Goal: Transaction & Acquisition: Obtain resource

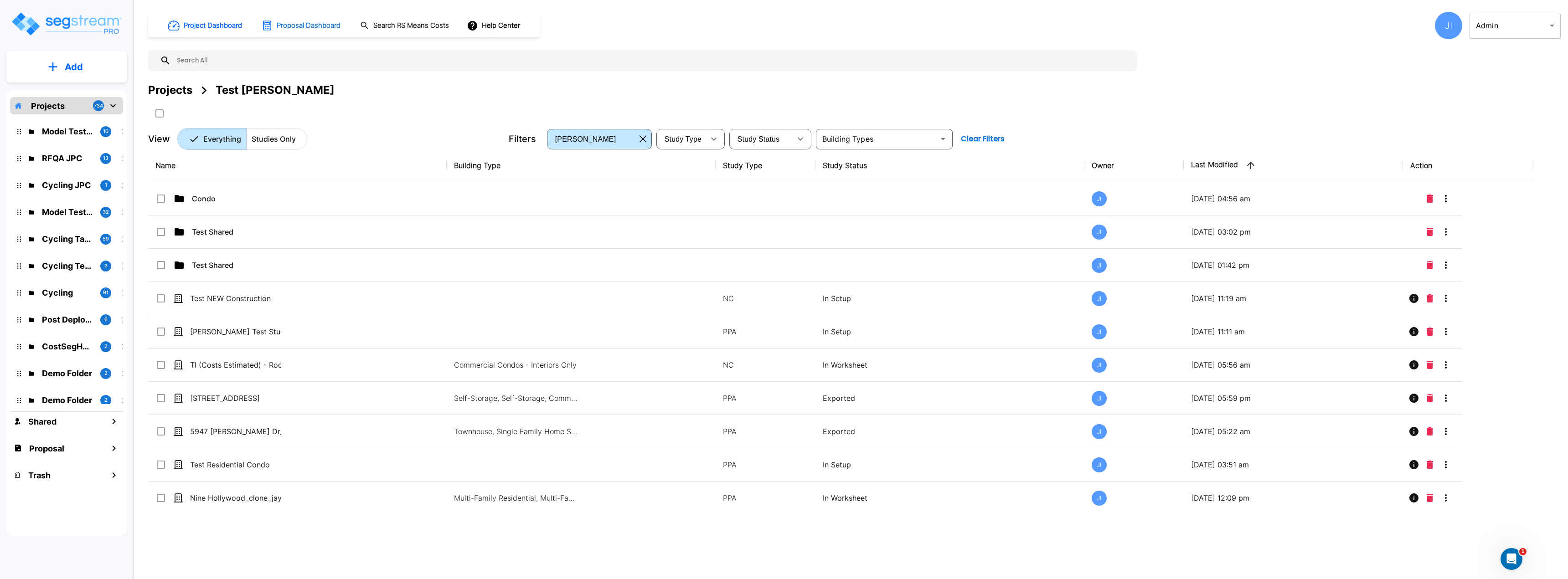
click at [328, 27] on h1 "Proposal Dashboard" at bounding box center [309, 25] width 64 height 11
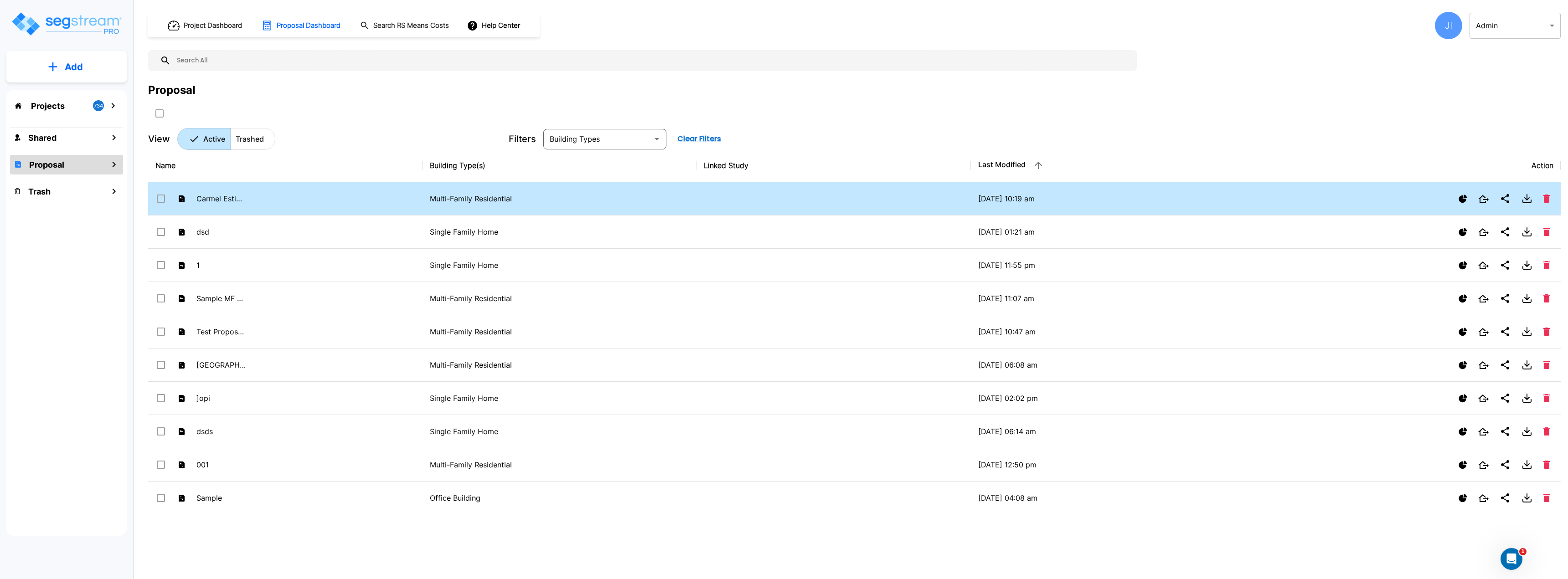
click at [162, 200] on input "select row Carmel Estimate MFRes" at bounding box center [159, 196] width 9 height 7
checkbox input "true"
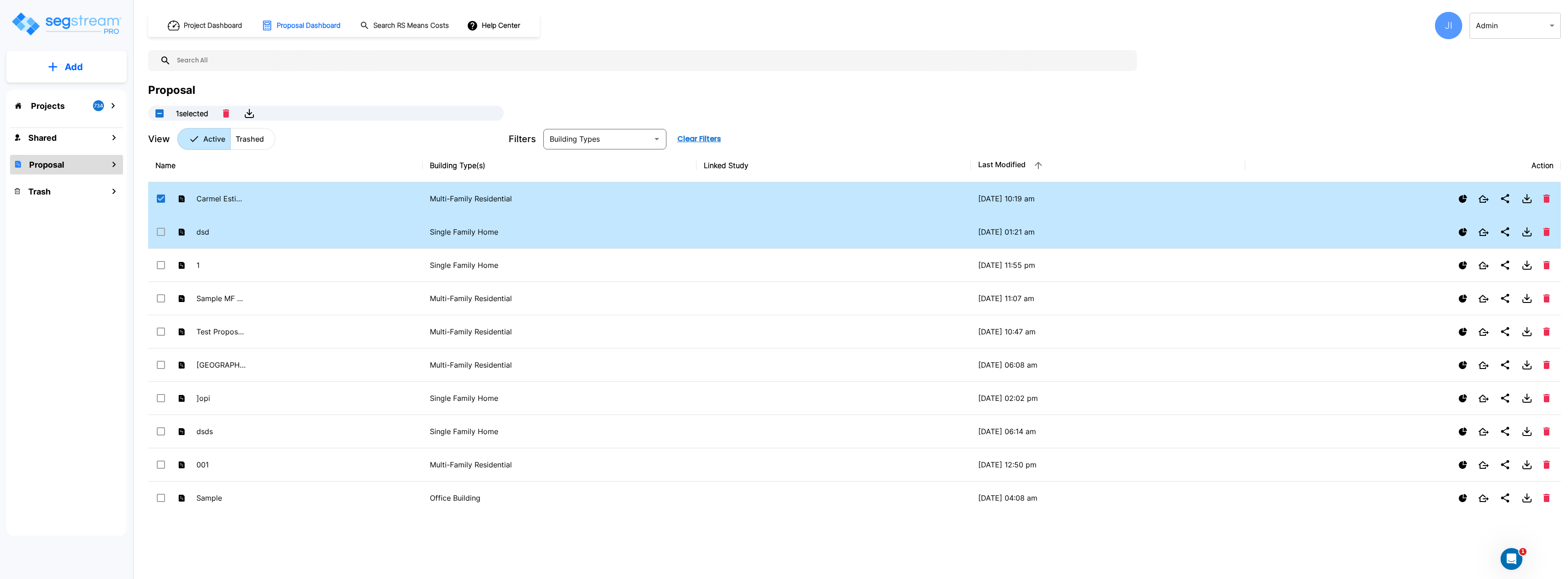
click at [159, 232] on input "select row dsd" at bounding box center [159, 230] width 9 height 7
checkbox input "true"
click at [277, 113] on button "Combine" at bounding box center [263, 113] width 43 height 10
checkbox input "false"
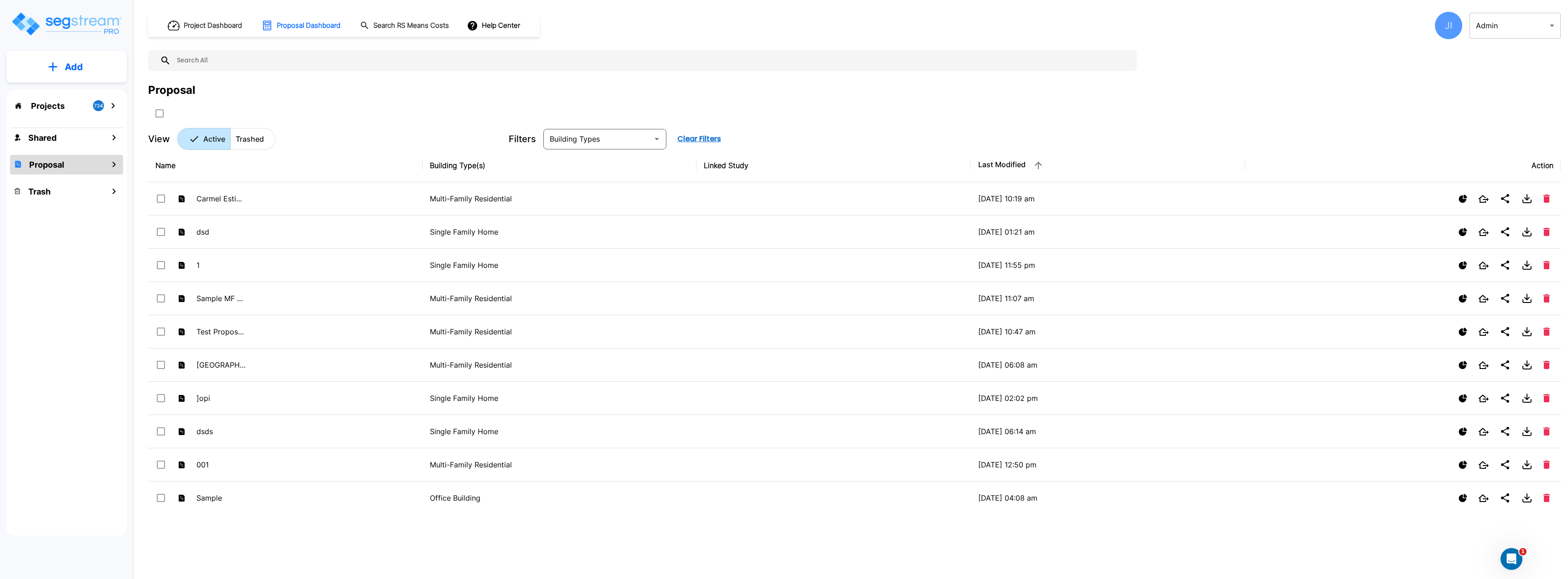
click at [1429, 34] on div "JI Admin 1 ​" at bounding box center [1494, 25] width 134 height 27
click at [1434, 32] on div "JI Admin 1 ​" at bounding box center [1494, 25] width 134 height 27
click at [1448, 29] on div "JI" at bounding box center [1448, 25] width 27 height 27
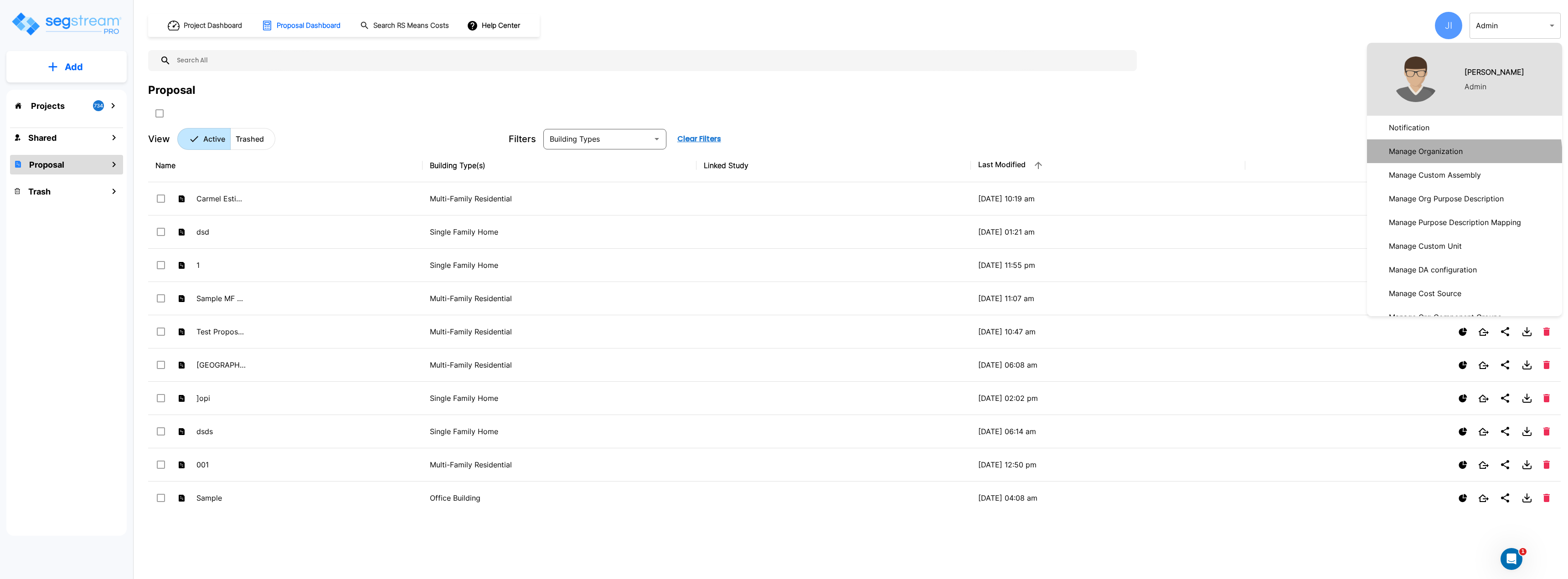
click at [1438, 158] on p "Manage Organization" at bounding box center [1426, 151] width 81 height 18
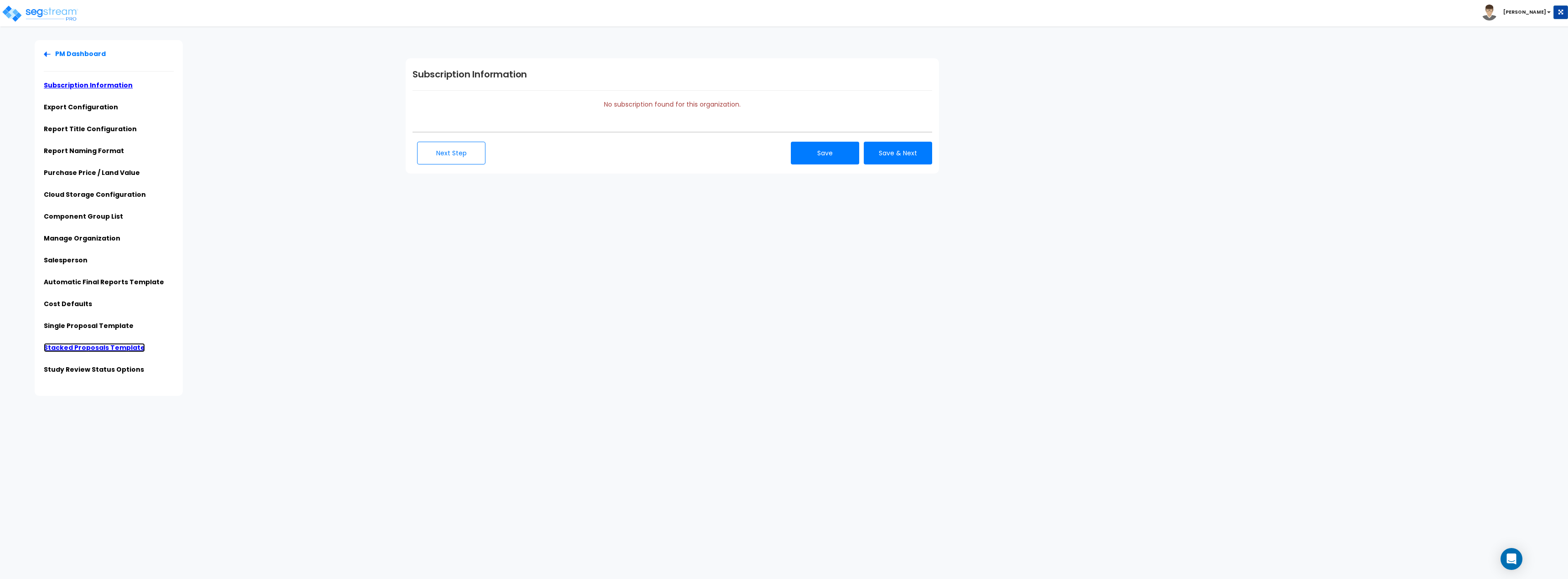
click at [114, 343] on link "Stacked Proposals Template" at bounding box center [94, 347] width 101 height 9
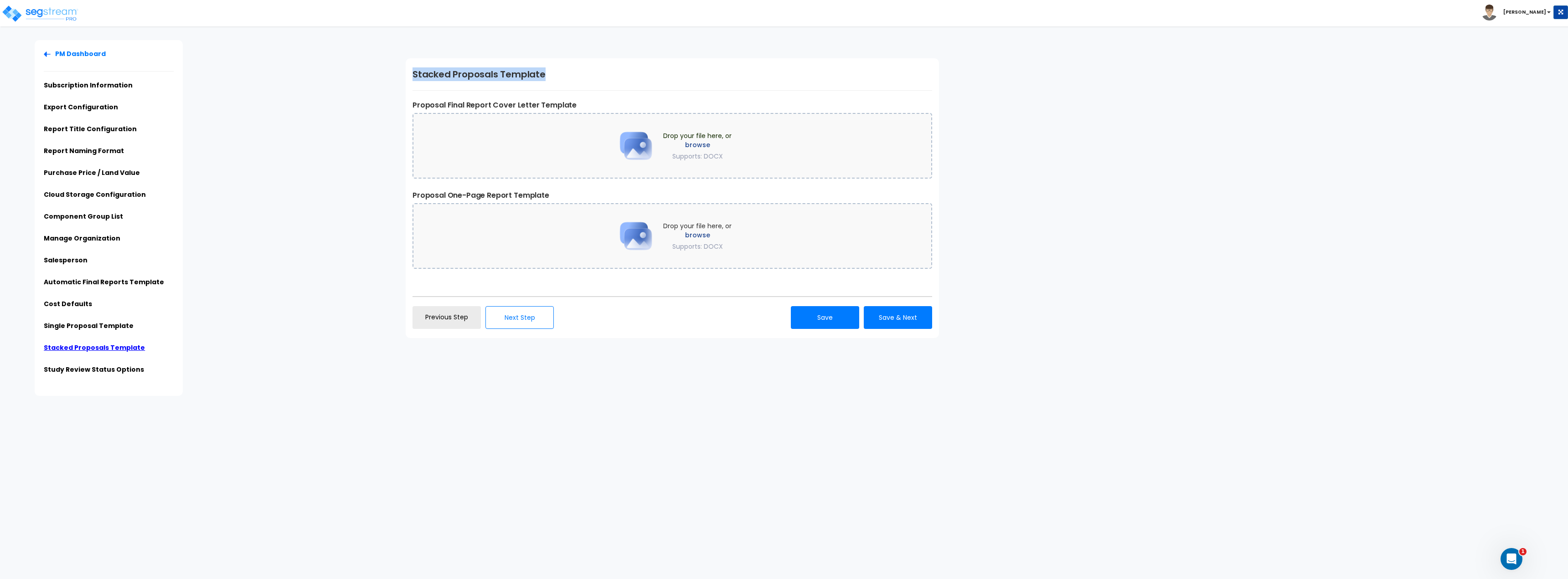
drag, startPoint x: 413, startPoint y: 76, endPoint x: 564, endPoint y: 75, distance: 151.0
click at [564, 75] on h1 "Stacked Proposals Template" at bounding box center [672, 74] width 519 height 14
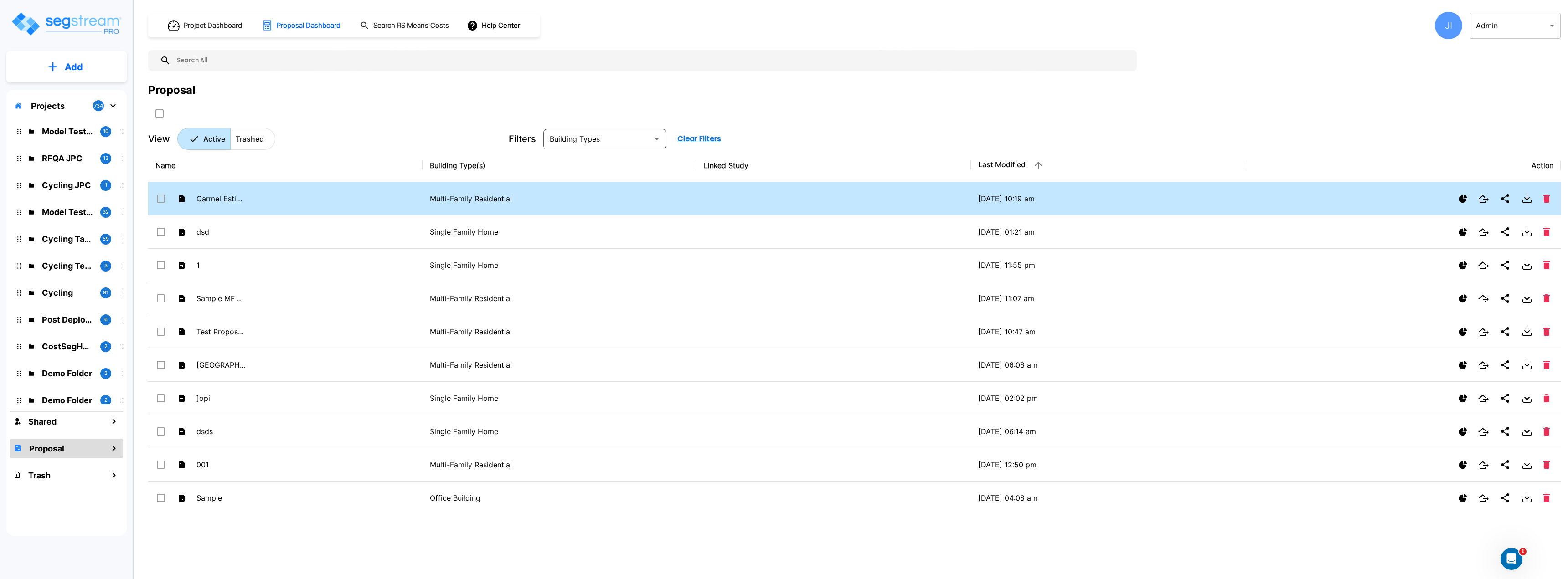
click at [293, 195] on td "Carmel Estimate MFRes" at bounding box center [285, 199] width 274 height 33
click at [293, 195] on td "Carmel Estimate MFRes" at bounding box center [285, 199] width 274 height 33
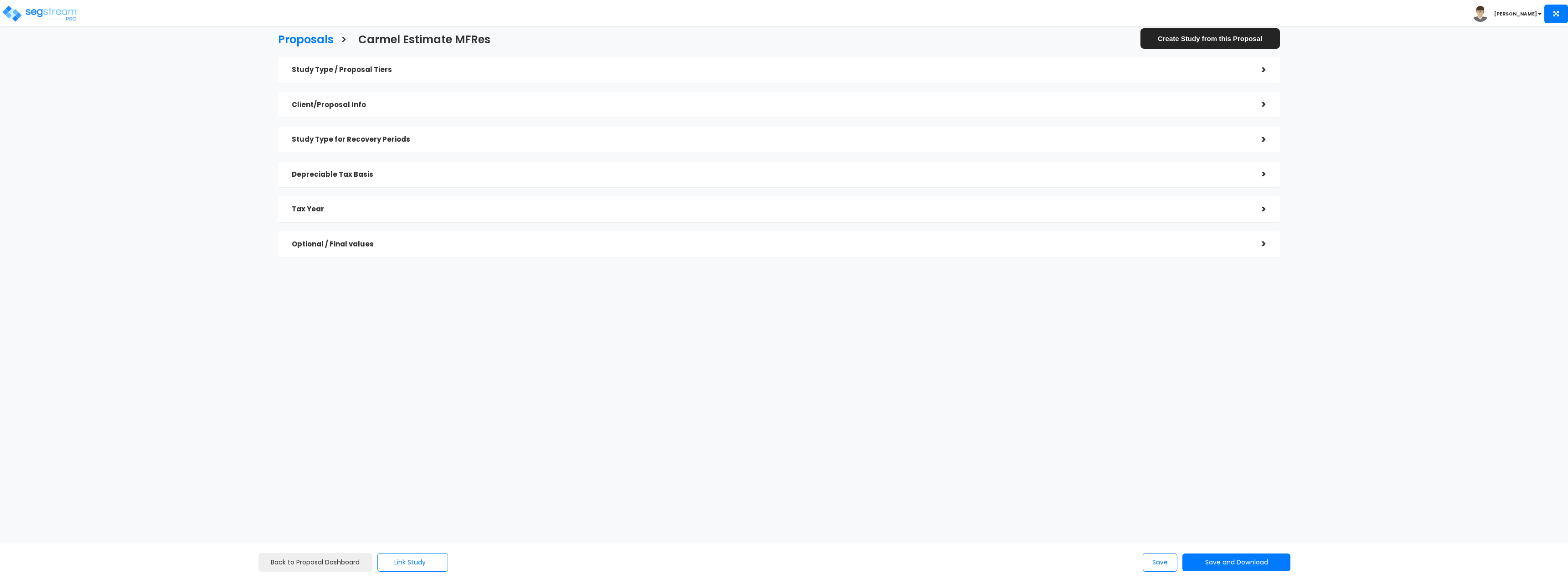
checkbox input "true"
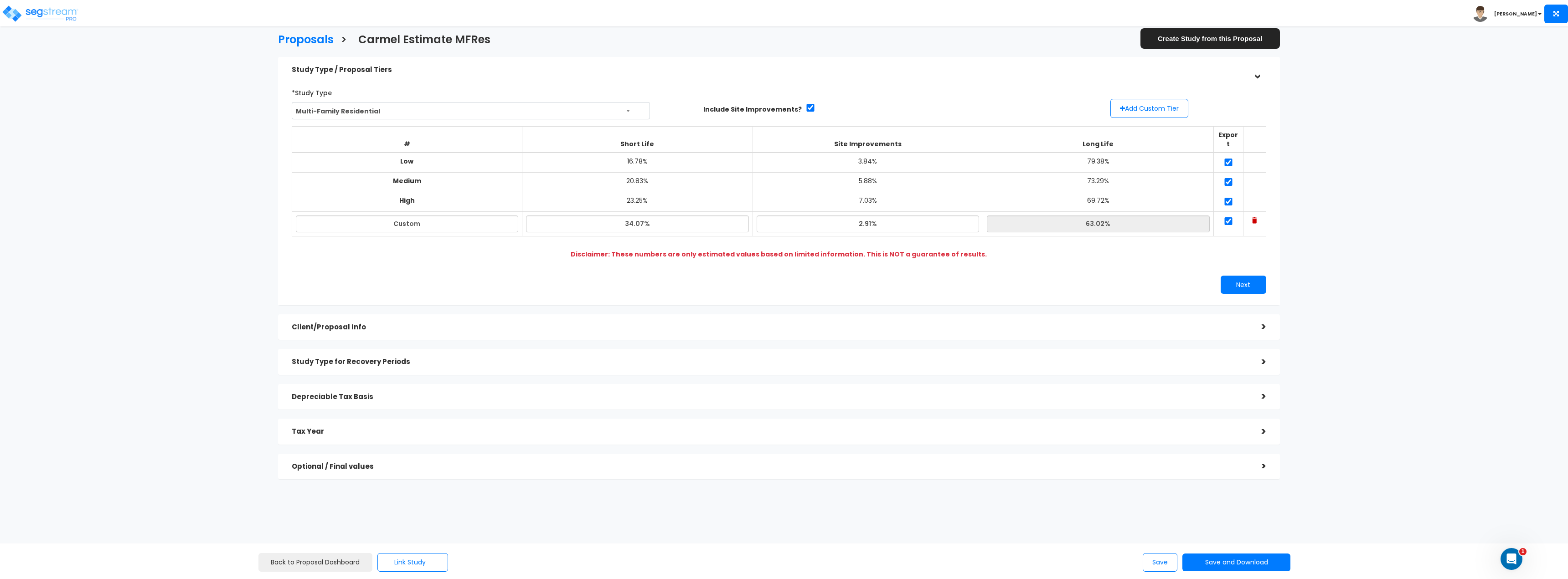
click at [202, 232] on div "Proposals > Carmel Estimate MFRes Create Study from this Proposal Study Type / …" at bounding box center [779, 259] width 1295 height 748
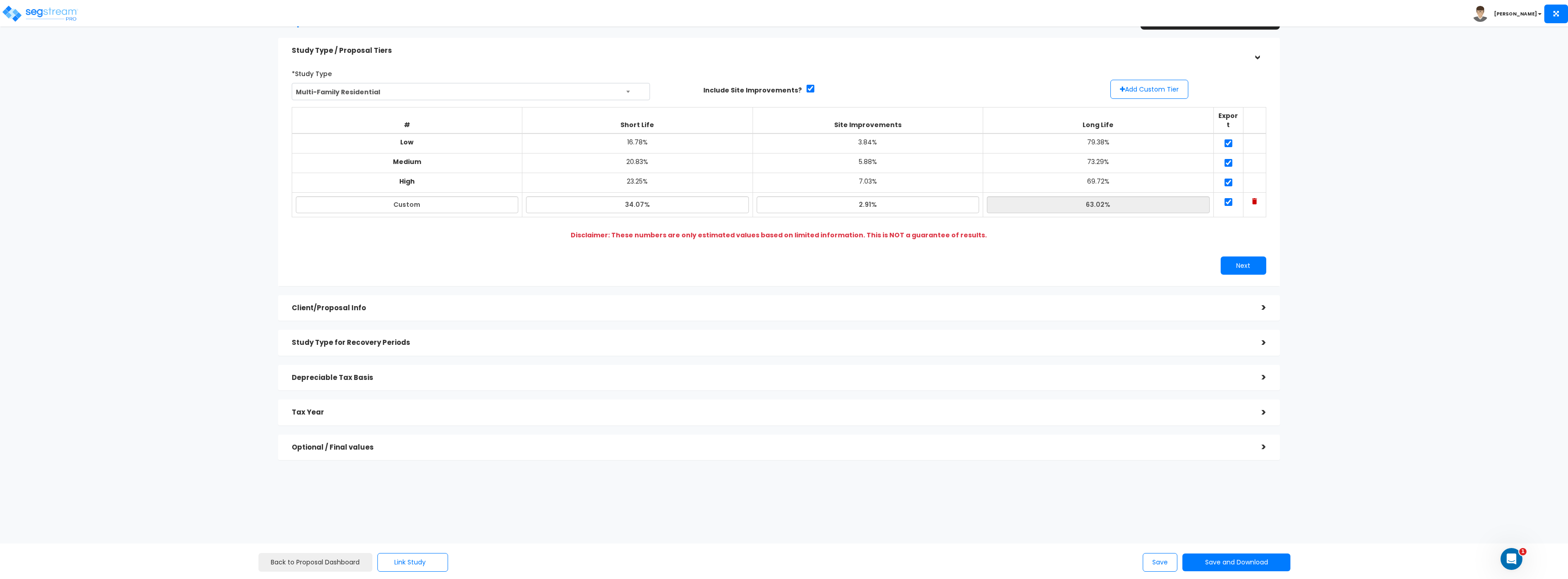
scroll to position [44, 0]
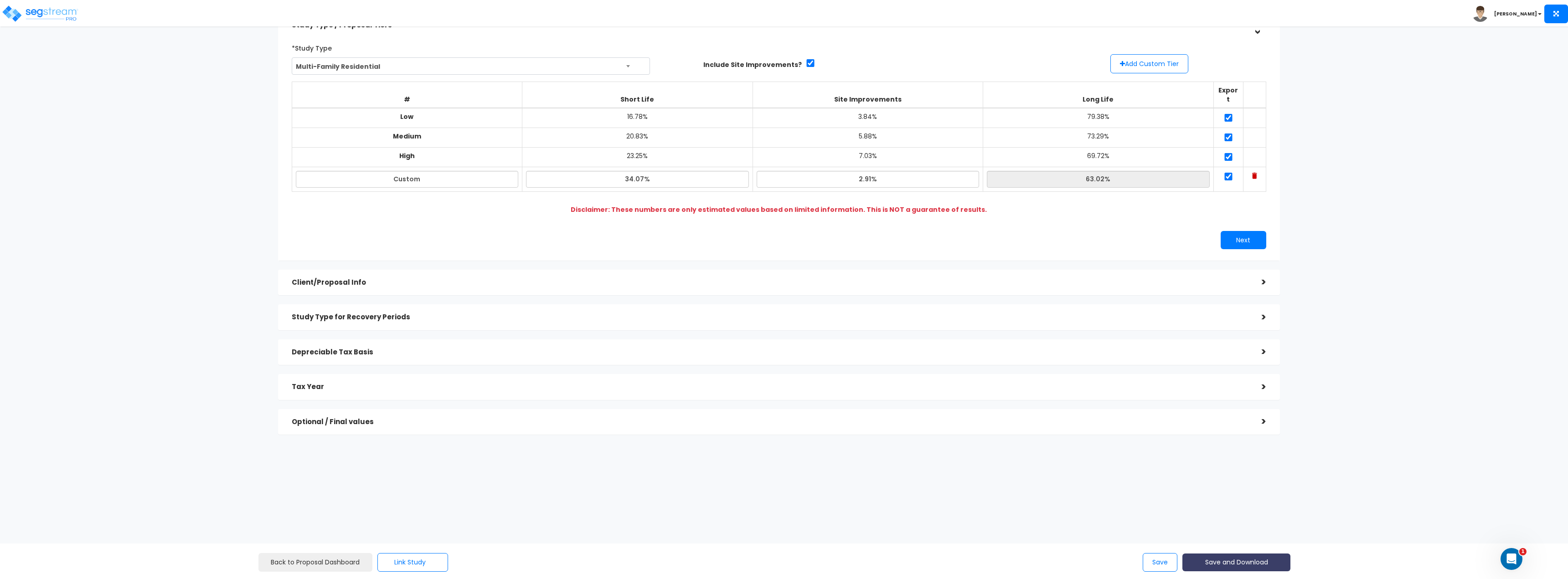
click at [1256, 569] on button "Save and Download" at bounding box center [1236, 563] width 108 height 18
click at [1266, 515] on link "Custom Proposal" at bounding box center [1259, 516] width 143 height 21
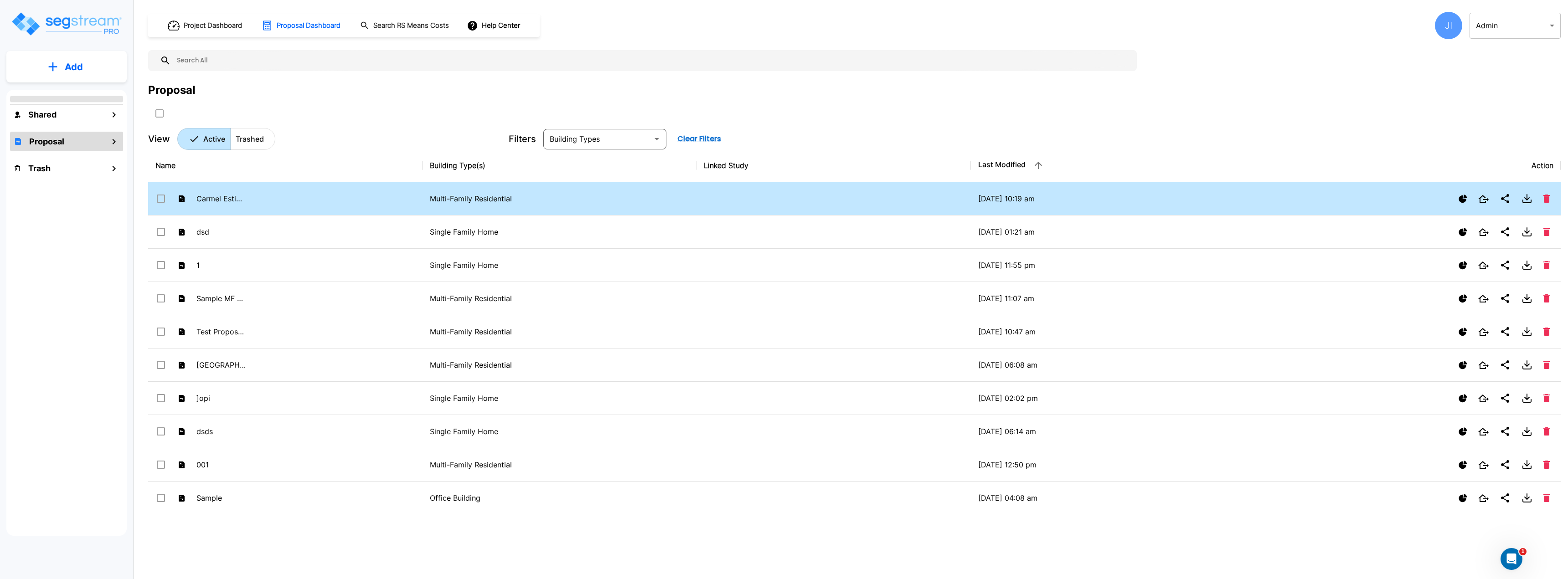
drag, startPoint x: 509, startPoint y: 203, endPoint x: 458, endPoint y: 200, distance: 51.1
click at [392, 190] on td "Carmel Estimate MFRes" at bounding box center [285, 199] width 274 height 33
checkbox input "true"
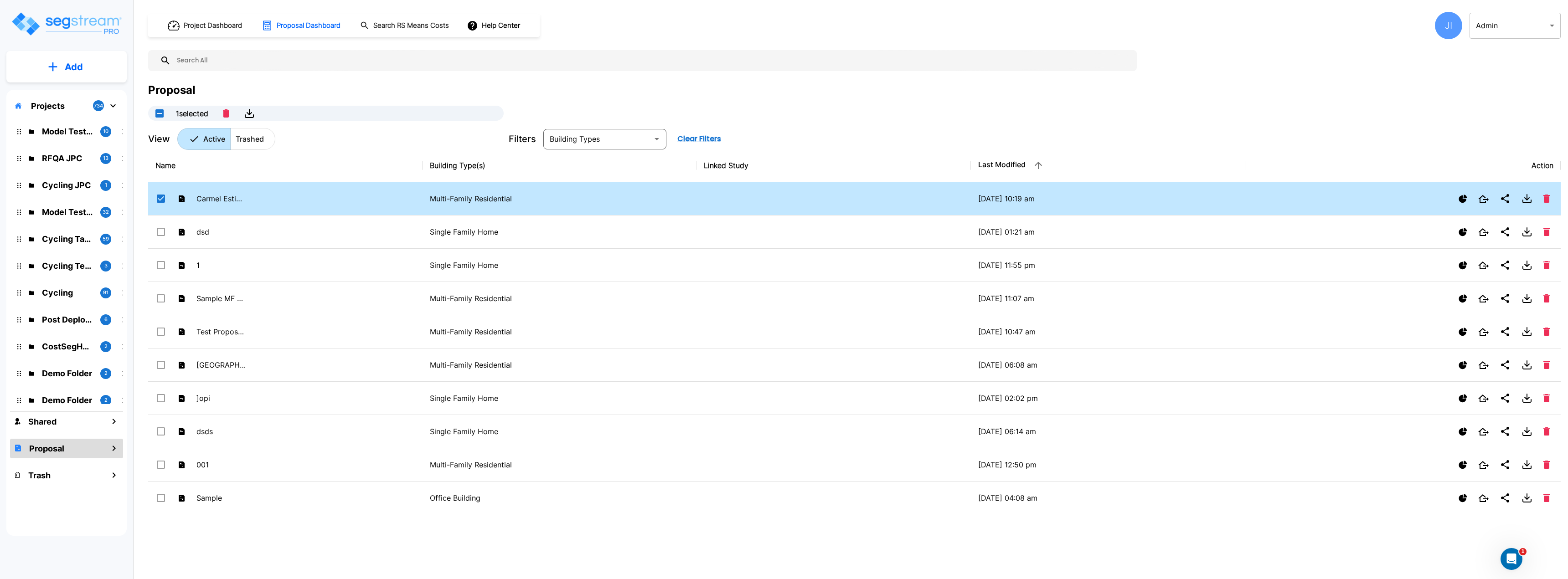
drag, startPoint x: 458, startPoint y: 200, endPoint x: 467, endPoint y: 206, distance: 10.8
drag, startPoint x: 467, startPoint y: 206, endPoint x: 489, endPoint y: 140, distance: 69.6
click at [489, 140] on div "View Active Trashed" at bounding box center [325, 139] width 353 height 22
drag, startPoint x: 362, startPoint y: 205, endPoint x: 1030, endPoint y: 143, distance: 670.9
click at [1030, 143] on div "Filters ​ Clear Filters" at bounding box center [1003, 139] width 989 height 21
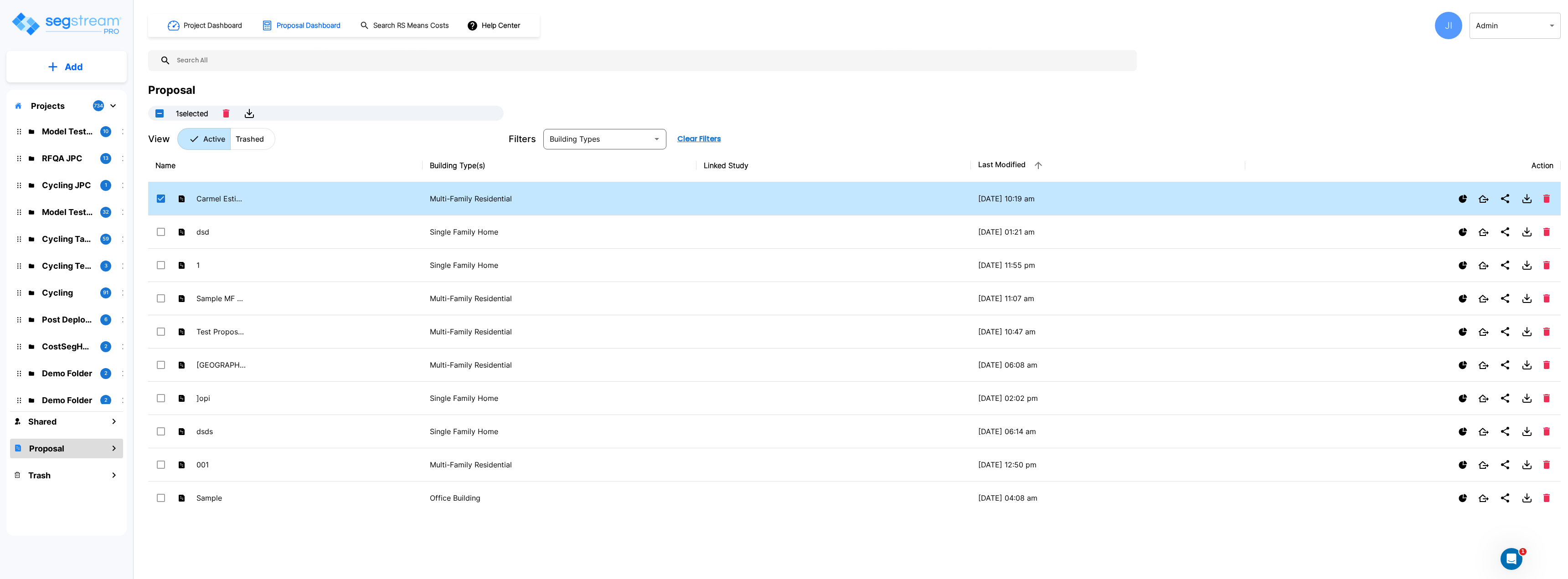
click at [221, 25] on h1 "Project Dashboard" at bounding box center [213, 25] width 58 height 11
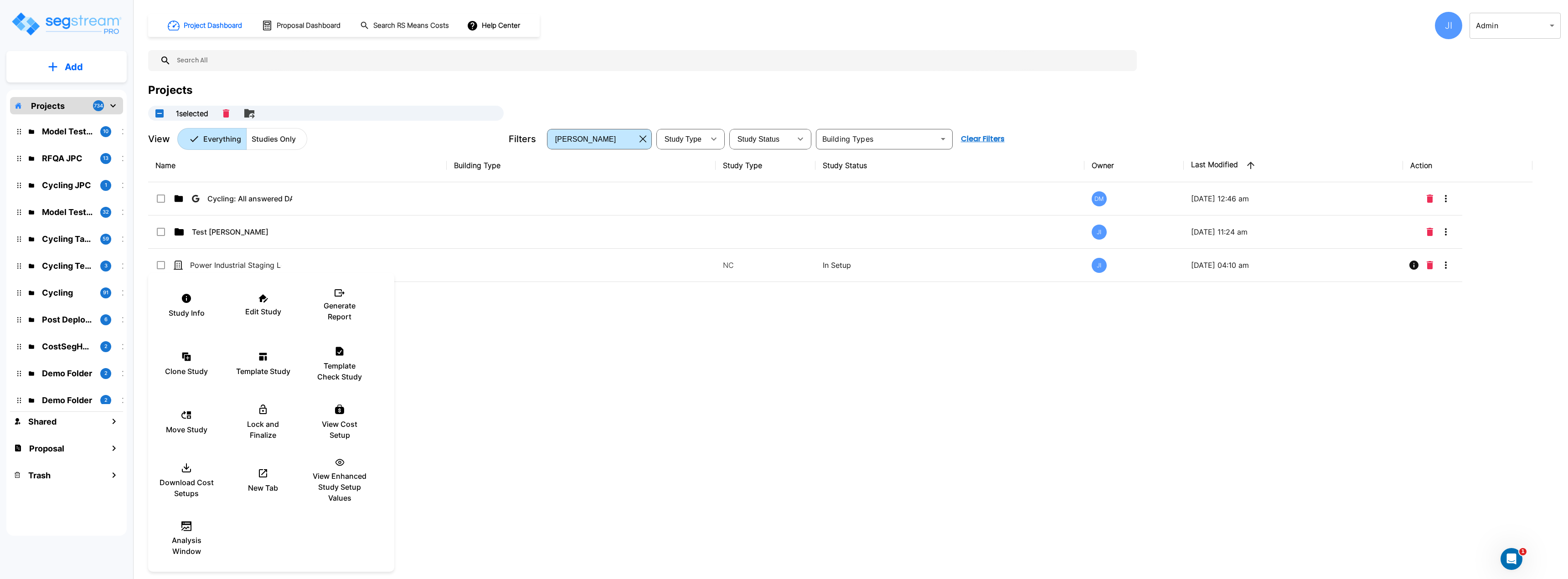
click at [936, 411] on div at bounding box center [784, 289] width 1568 height 579
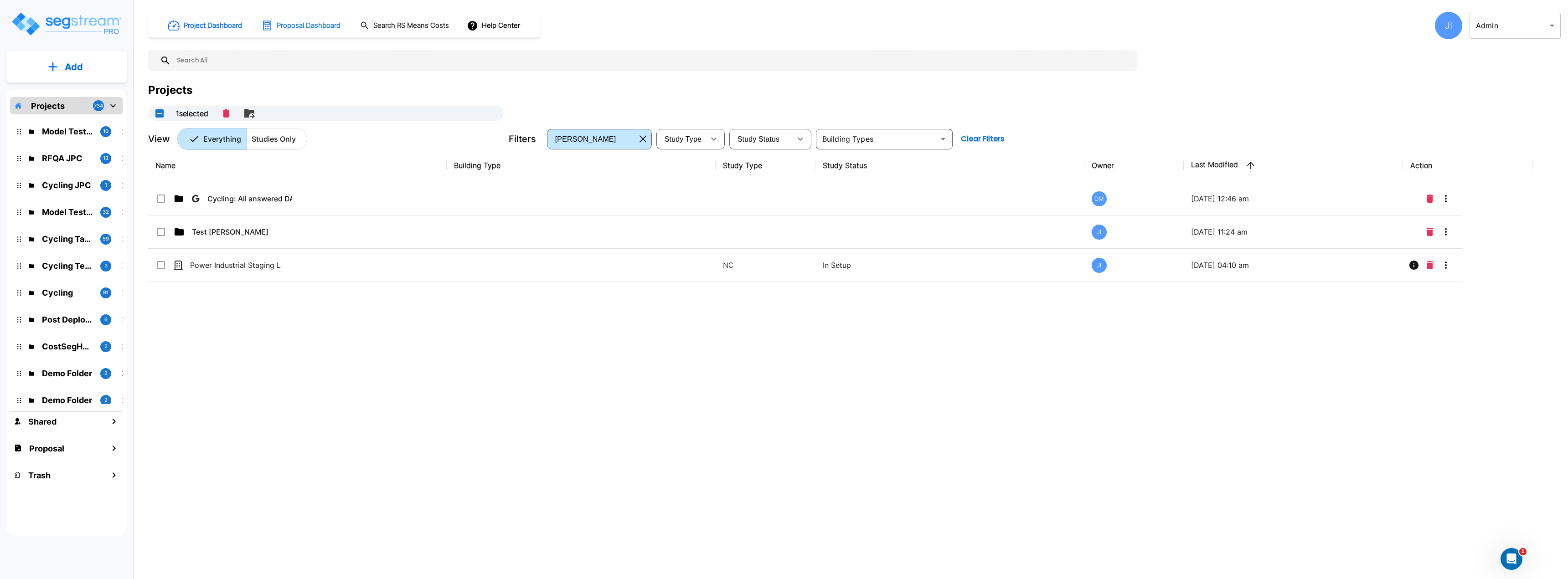
click at [323, 21] on h1 "Proposal Dashboard" at bounding box center [309, 25] width 64 height 11
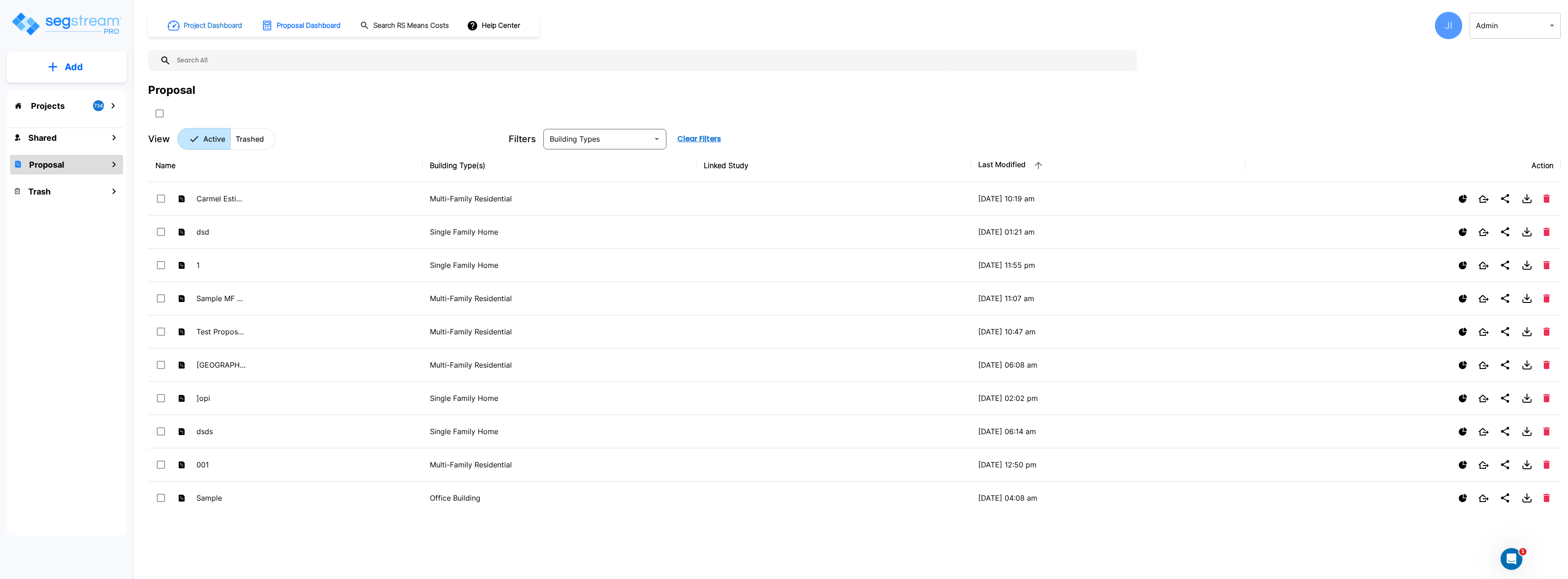
click at [212, 24] on h1 "Project Dashboard" at bounding box center [213, 25] width 58 height 11
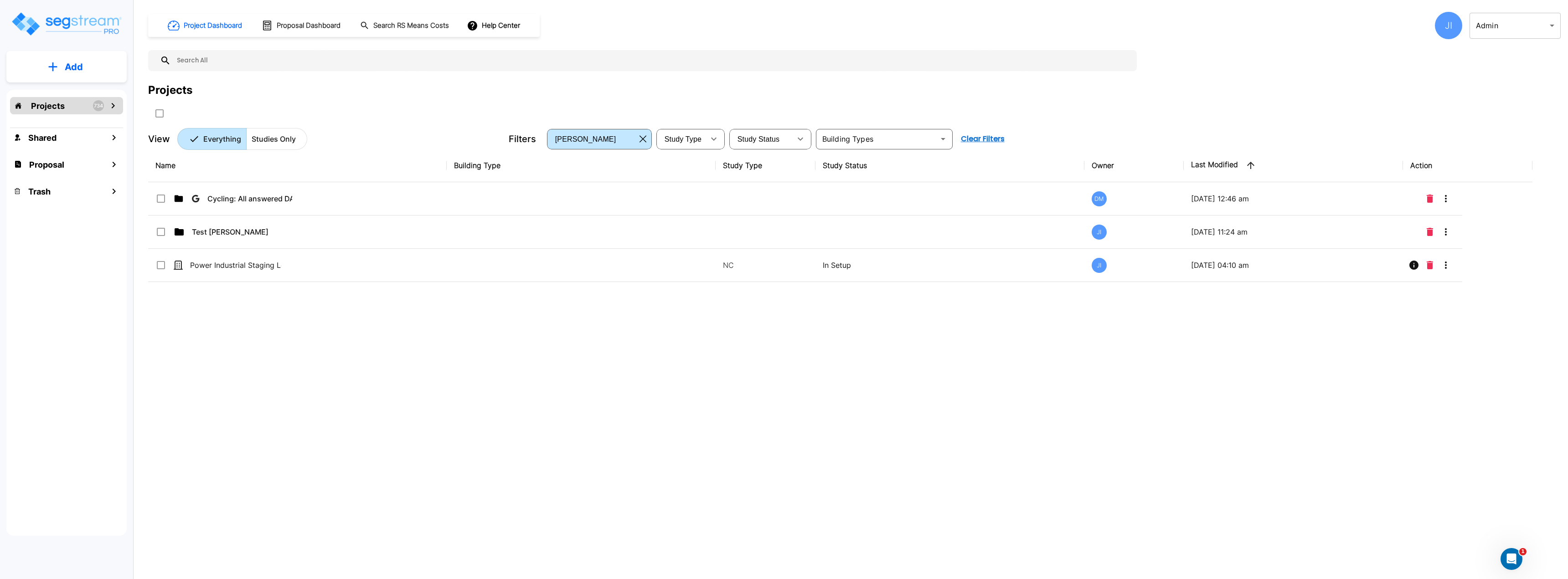
click at [112, 102] on icon "mailbox folders" at bounding box center [113, 105] width 11 height 11
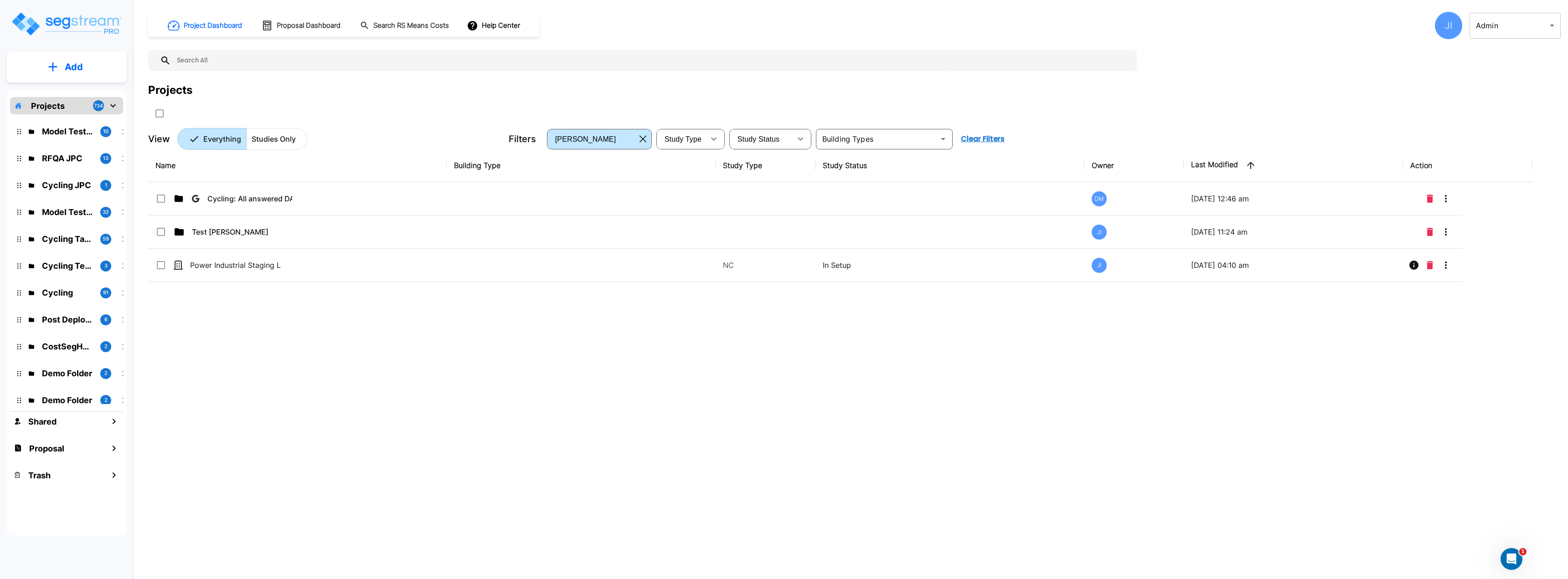
click at [258, 344] on div "Name Building Type Study Type Study Status Owner Last Modified Action Cycling: …" at bounding box center [840, 328] width 1384 height 359
